Goal: Task Accomplishment & Management: Manage account settings

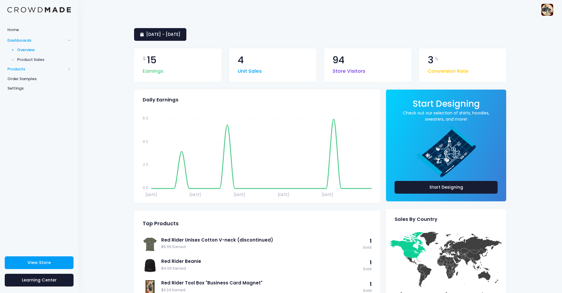
click at [28, 70] on span "Products" at bounding box center [36, 69] width 58 height 6
click at [30, 71] on span "Product Editor" at bounding box center [44, 69] width 54 height 6
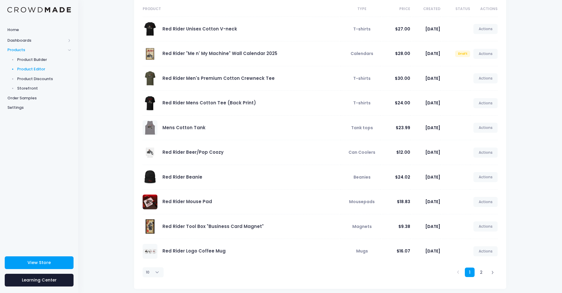
scroll to position [59, 0]
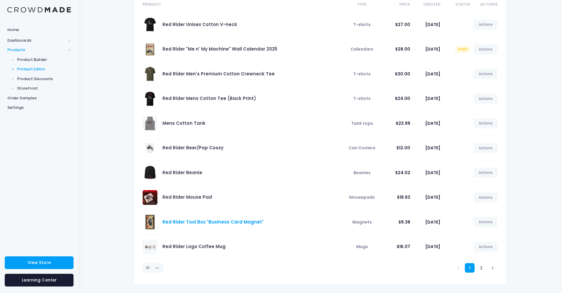
click at [233, 220] on link "Red Rider Tool Box "Business Card Magnet"" at bounding box center [212, 221] width 101 height 6
click at [485, 221] on link "Actions" at bounding box center [485, 222] width 24 height 10
click at [472, 235] on link "Edit" at bounding box center [478, 236] width 31 height 10
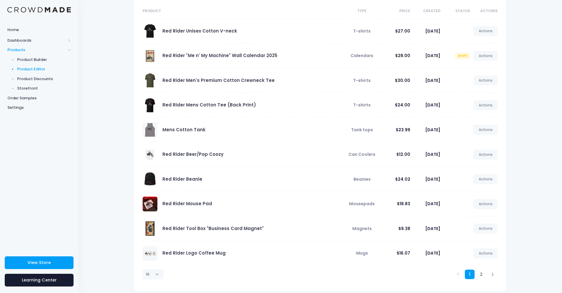
scroll to position [59, 0]
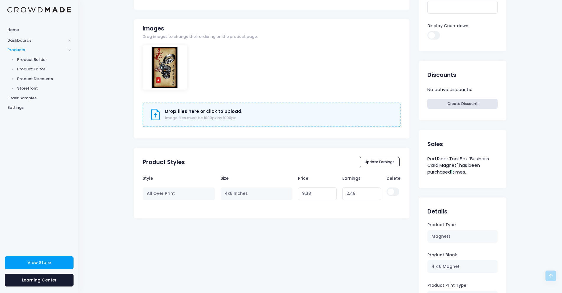
scroll to position [177, 0]
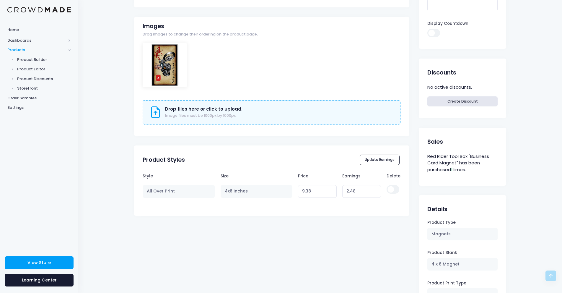
click at [202, 110] on h3 "Drop files here or click to upload." at bounding box center [203, 108] width 77 height 5
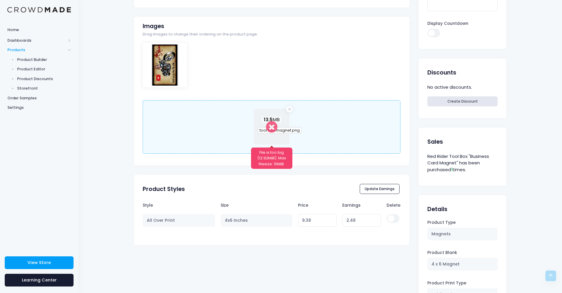
click at [268, 128] on span "tool box magnet.png" at bounding box center [280, 130] width 44 height 6
click at [232, 129] on div "Drop files here or click to upload. Image files must be 1000px by 1000px. 13.5 …" at bounding box center [272, 126] width 258 height 53
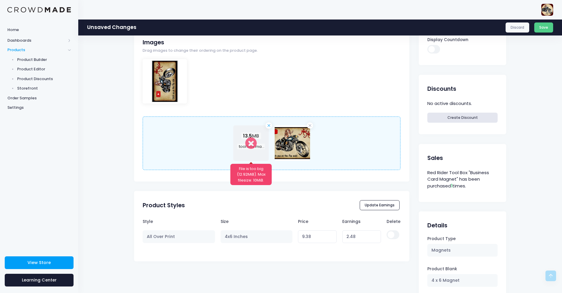
click at [269, 125] on link "Remove file" at bounding box center [268, 125] width 6 height 6
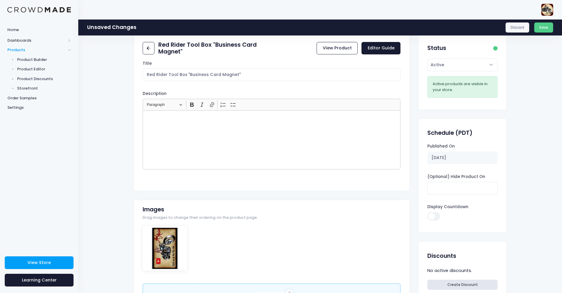
scroll to position [0, 0]
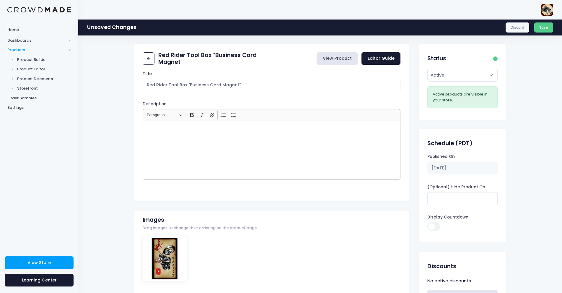
click at [343, 60] on link "View Product" at bounding box center [336, 58] width 41 height 13
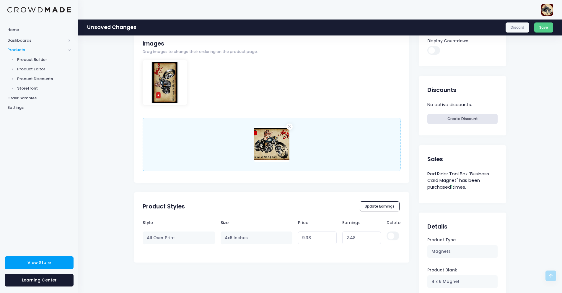
scroll to position [177, 0]
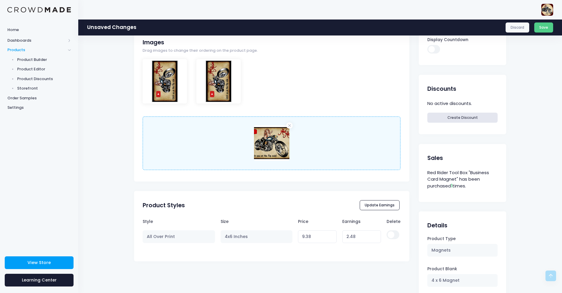
drag, startPoint x: 165, startPoint y: 76, endPoint x: 218, endPoint y: 76, distance: 53.7
drag, startPoint x: 167, startPoint y: 80, endPoint x: 255, endPoint y: 74, distance: 88.5
click at [257, 75] on div at bounding box center [272, 86] width 258 height 55
drag, startPoint x: 175, startPoint y: 72, endPoint x: 233, endPoint y: 89, distance: 60.1
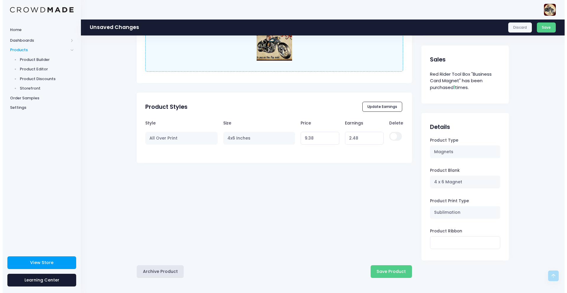
scroll to position [276, 0]
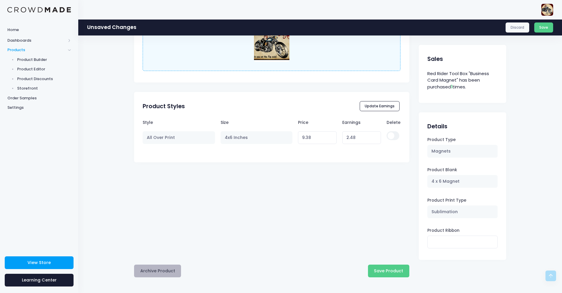
click at [160, 269] on button "Archive Product" at bounding box center [157, 270] width 47 height 13
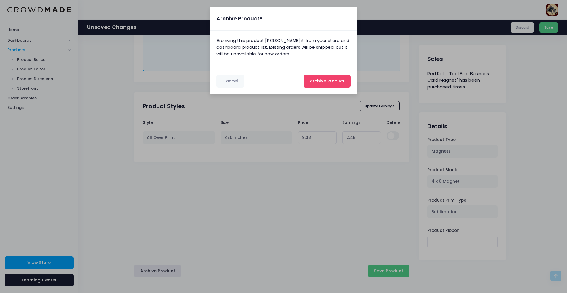
click at [309, 77] on button "Archive Product Archiving..." at bounding box center [326, 81] width 47 height 13
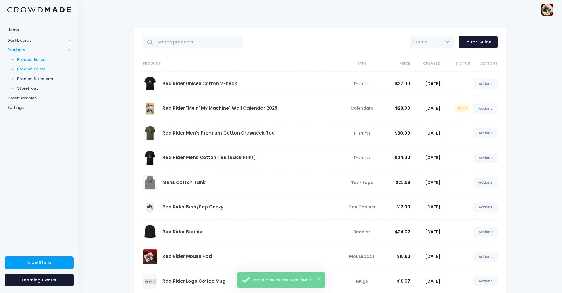
click at [40, 58] on span "Product Builder" at bounding box center [44, 60] width 54 height 6
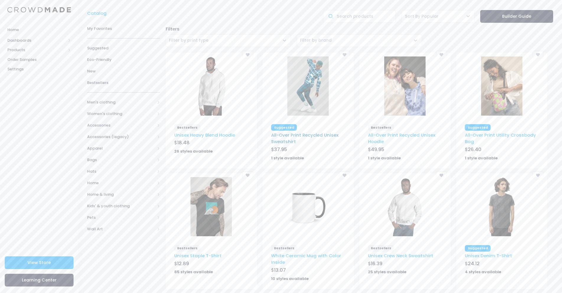
scroll to position [9, 0]
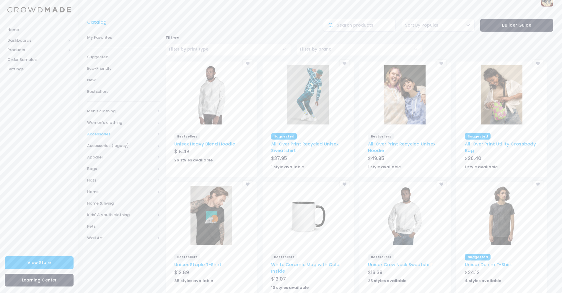
click at [105, 136] on span "Accessories" at bounding box center [121, 134] width 68 height 6
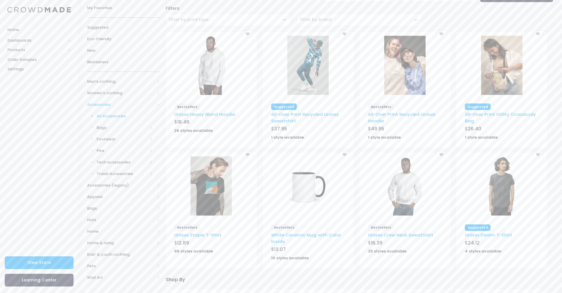
scroll to position [68, 0]
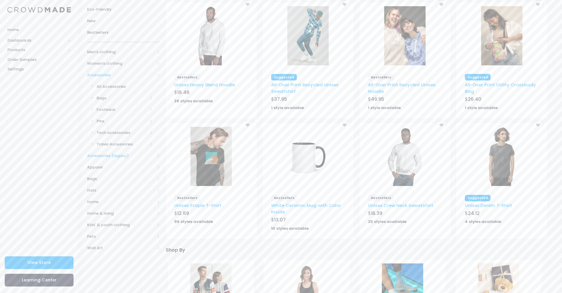
click at [103, 151] on span "Accessories (legacy)" at bounding box center [123, 156] width 73 height 12
click at [109, 122] on span "Apparel" at bounding box center [121, 121] width 68 height 6
click at [103, 168] on span "Home" at bounding box center [121, 167] width 68 height 6
click at [120, 190] on span "Kitchen & Bath" at bounding box center [122, 190] width 51 height 6
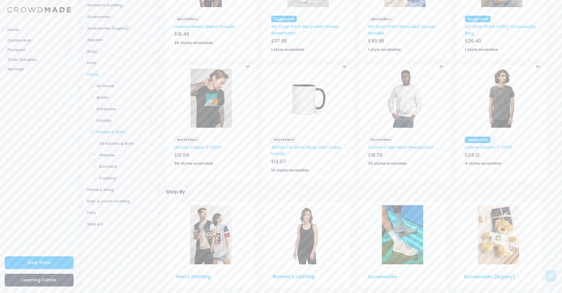
scroll to position [127, 0]
click at [113, 190] on span "Home & living" at bounding box center [121, 189] width 68 height 6
click at [104, 129] on span "Stationery" at bounding box center [122, 131] width 51 height 6
click at [110, 120] on span "Home decor" at bounding box center [122, 120] width 51 height 6
click at [116, 186] on span "Magnets" at bounding box center [125, 189] width 53 height 6
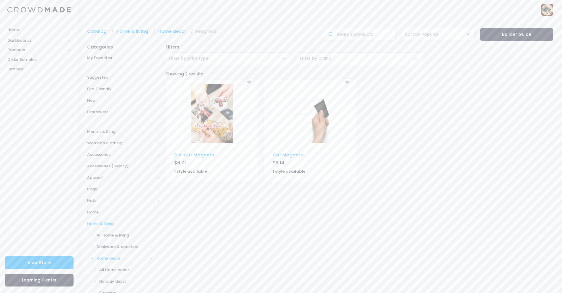
click at [311, 114] on img at bounding box center [310, 113] width 41 height 59
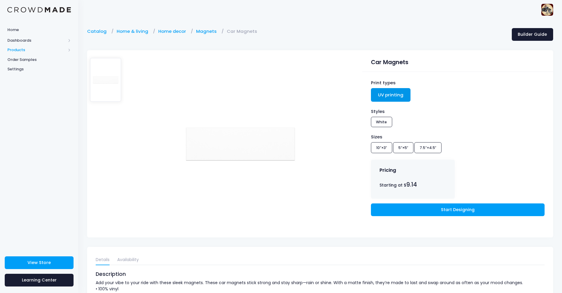
click at [18, 50] on span "Products" at bounding box center [36, 50] width 58 height 6
click at [24, 71] on span "Product Editor" at bounding box center [44, 69] width 54 height 6
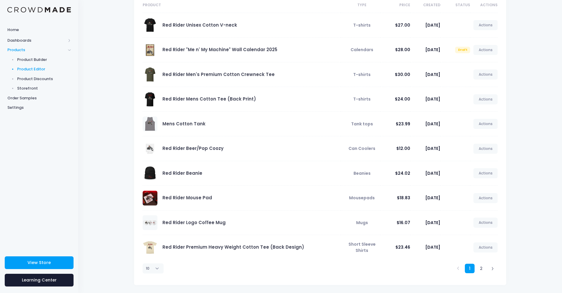
scroll to position [59, 0]
click at [151, 264] on select "10 25 50 100" at bounding box center [153, 267] width 21 height 10
click at [156, 266] on select "10 25 50 100" at bounding box center [153, 267] width 21 height 10
click at [157, 267] on select "10 25 50 100" at bounding box center [153, 267] width 21 height 10
click at [143, 262] on select "10 25 50 100" at bounding box center [153, 267] width 21 height 10
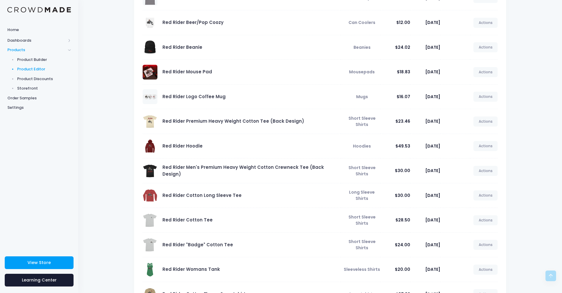
scroll to position [232, 0]
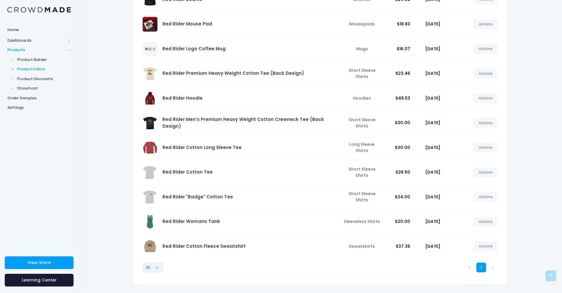
click at [158, 267] on select "10 25 50 100" at bounding box center [153, 267] width 21 height 10
select select "50"
click at [143, 262] on select "10 25 50 100" at bounding box center [153, 267] width 21 height 10
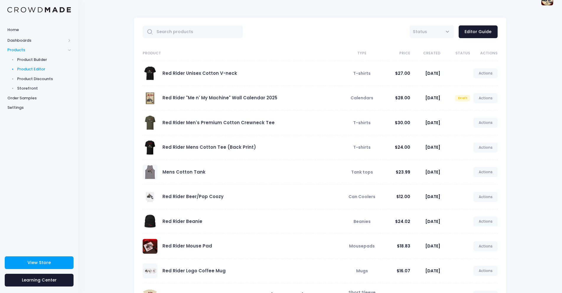
scroll to position [0, 0]
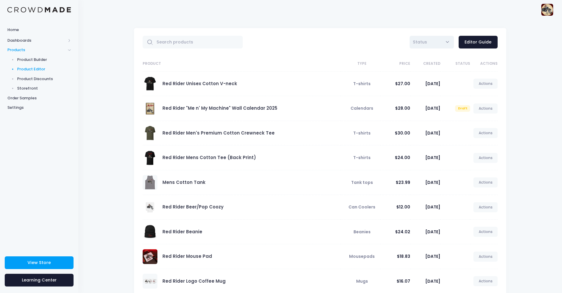
click at [423, 40] on span "Status" at bounding box center [420, 42] width 14 height 6
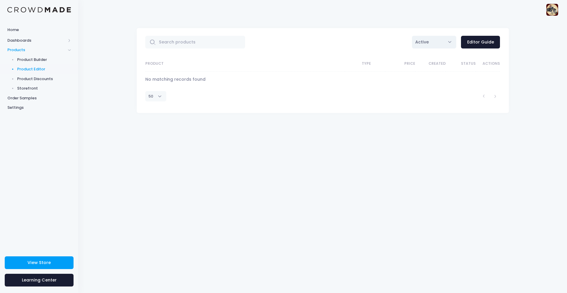
click at [451, 43] on span "Active" at bounding box center [434, 42] width 44 height 13
select select "all"
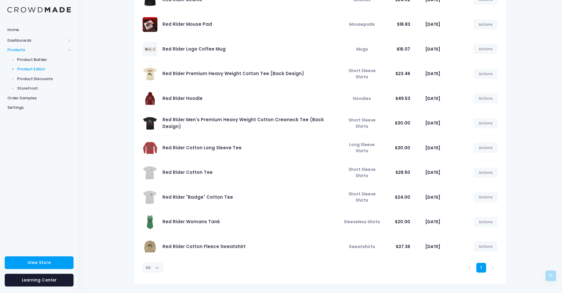
scroll to position [232, 0]
click at [29, 59] on span "Product Builder" at bounding box center [44, 60] width 54 height 6
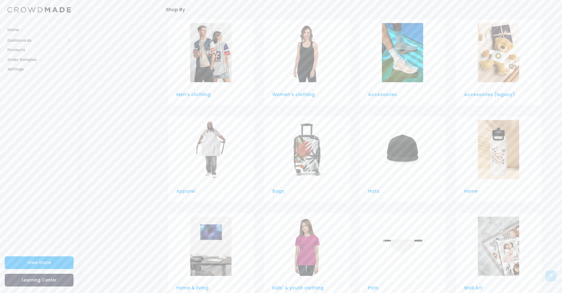
scroll to position [334, 0]
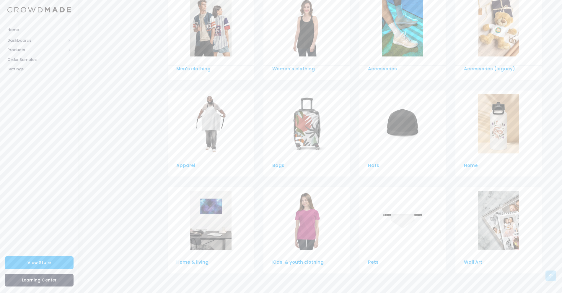
click at [200, 217] on img at bounding box center [210, 220] width 41 height 59
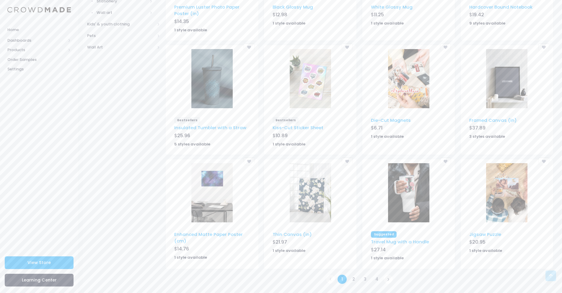
scroll to position [269, 0]
click at [388, 276] on link at bounding box center [388, 278] width 10 height 10
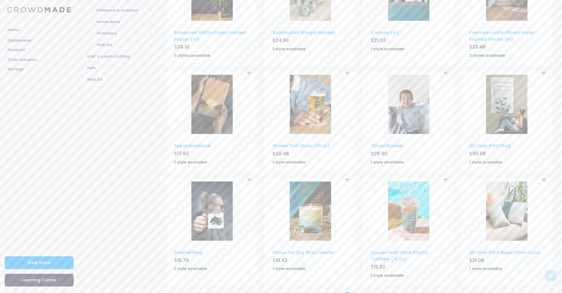
scroll to position [254, 0]
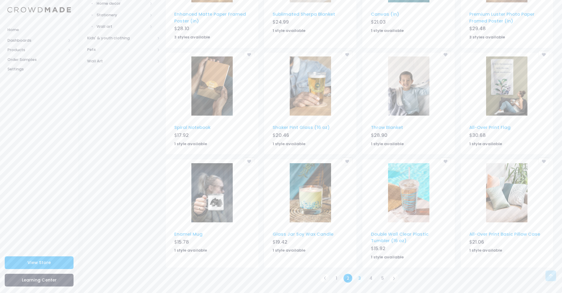
click at [360, 277] on link "3" at bounding box center [360, 278] width 10 height 10
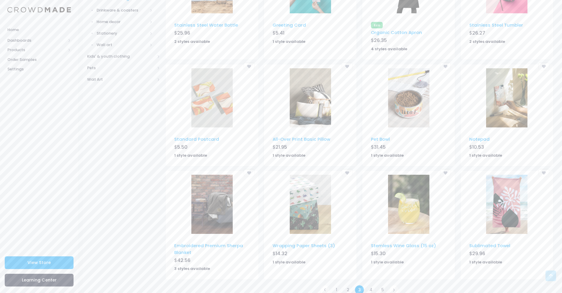
scroll to position [248, 0]
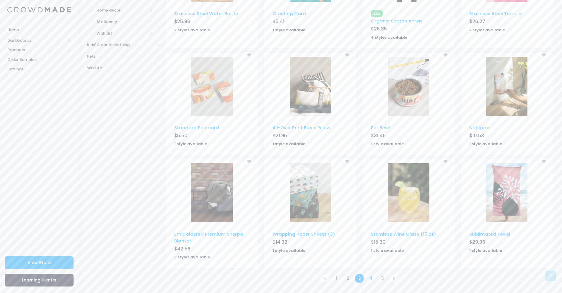
click at [371, 278] on link "4" at bounding box center [371, 278] width 10 height 10
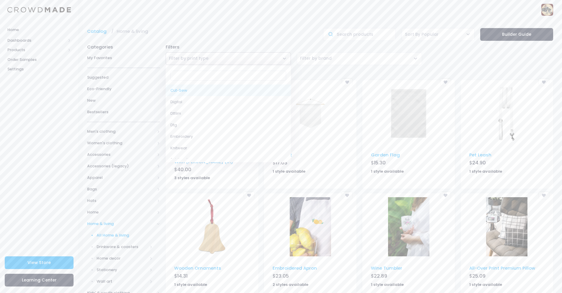
click at [200, 61] on span "Filter by print type" at bounding box center [189, 58] width 40 height 6
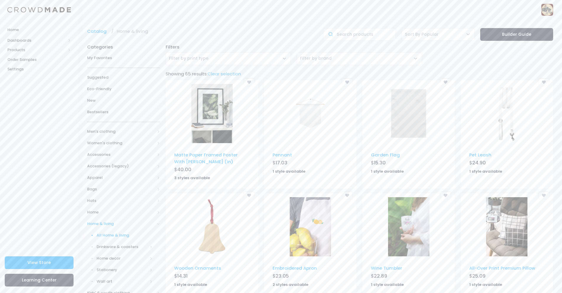
click at [302, 32] on ol "Catalog Home & living" at bounding box center [202, 31] width 230 height 6
